Goal: Check status

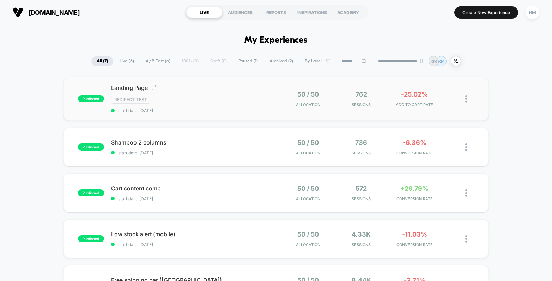
click at [224, 95] on div "Landing Page Click to edit experience details Click to edit experience details …" at bounding box center [193, 98] width 165 height 29
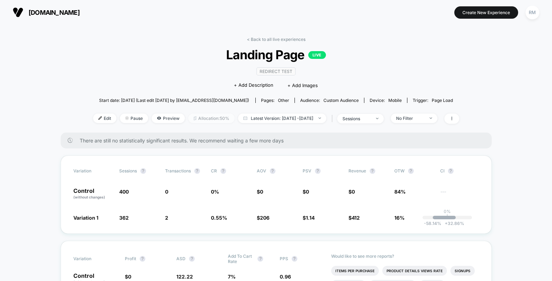
click at [200, 120] on span "Allocation: 50%" at bounding box center [211, 119] width 46 height 10
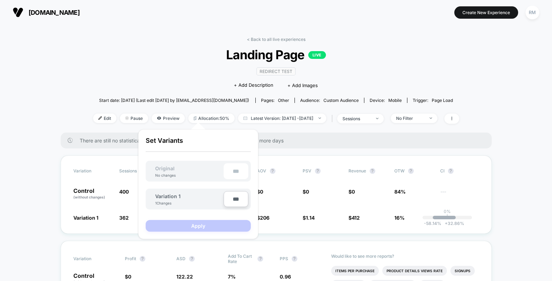
click at [190, 75] on div "Redirect Test Click to edit experience details + Add Description + Add Images" at bounding box center [276, 78] width 220 height 32
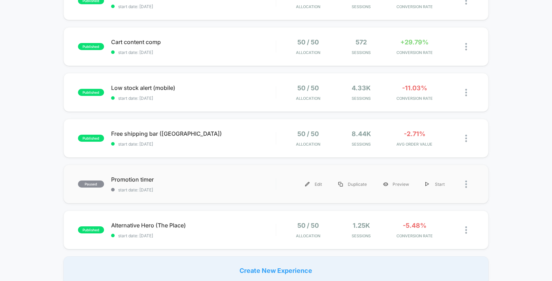
scroll to position [153, 0]
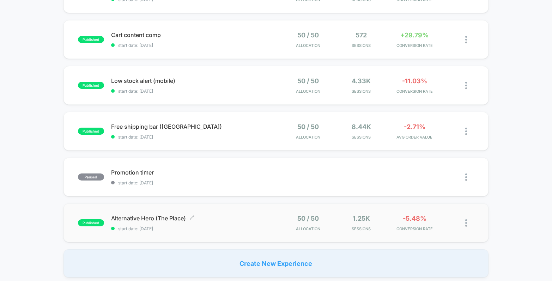
click at [256, 229] on span "start date: [DATE]" at bounding box center [193, 228] width 165 height 5
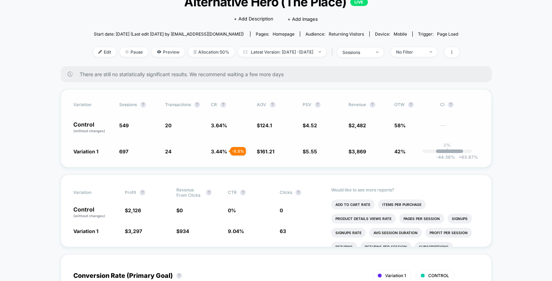
scroll to position [119, 0]
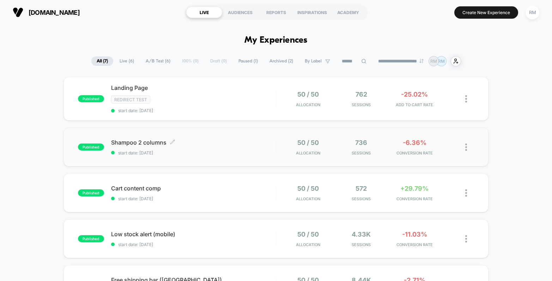
click at [231, 142] on span "Shampoo 2 columns Click to edit experience details" at bounding box center [193, 142] width 165 height 7
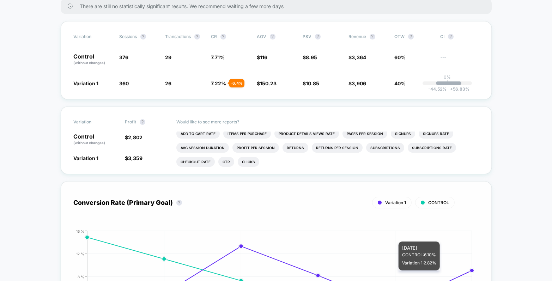
scroll to position [242, 0]
